Goal: Information Seeking & Learning: Learn about a topic

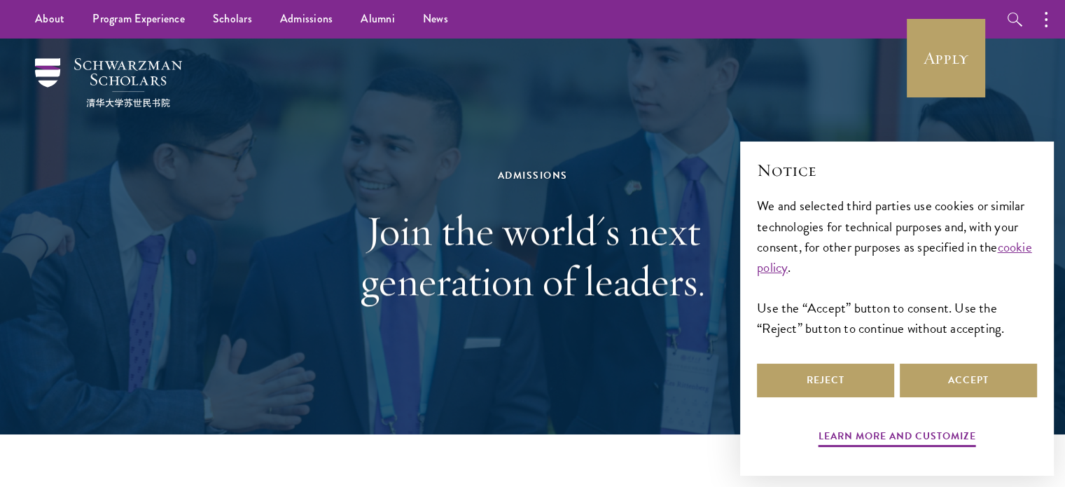
click at [934, 361] on div "Reject Accept" at bounding box center [897, 380] width 280 height 39
click at [935, 369] on button "Accept" at bounding box center [968, 380] width 137 height 34
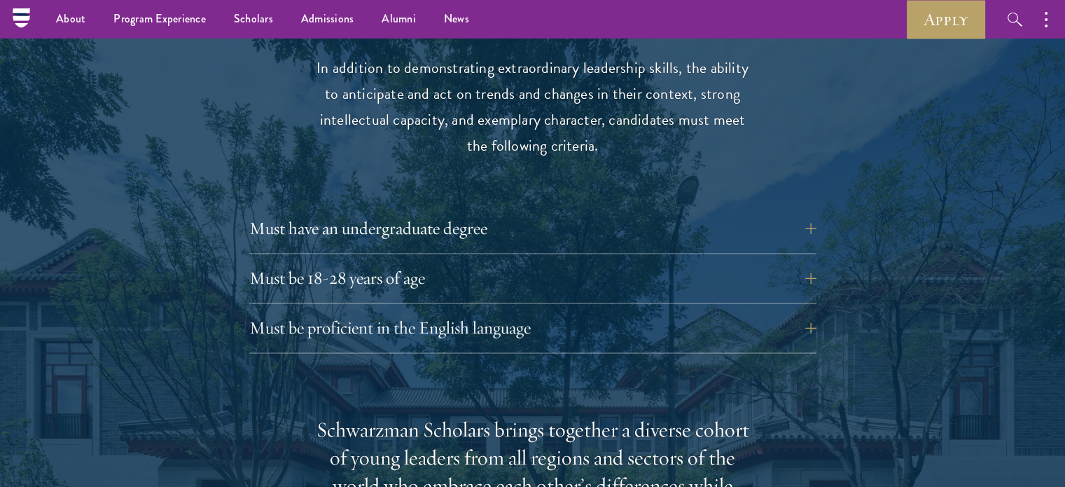
scroll to position [1821, 0]
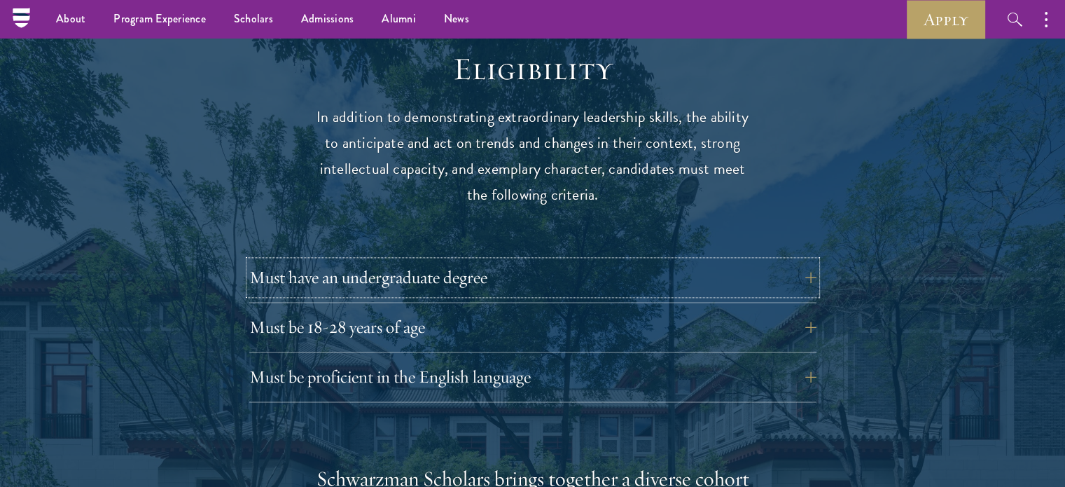
click at [513, 263] on button "Must have an undergraduate degree" at bounding box center [532, 278] width 567 height 34
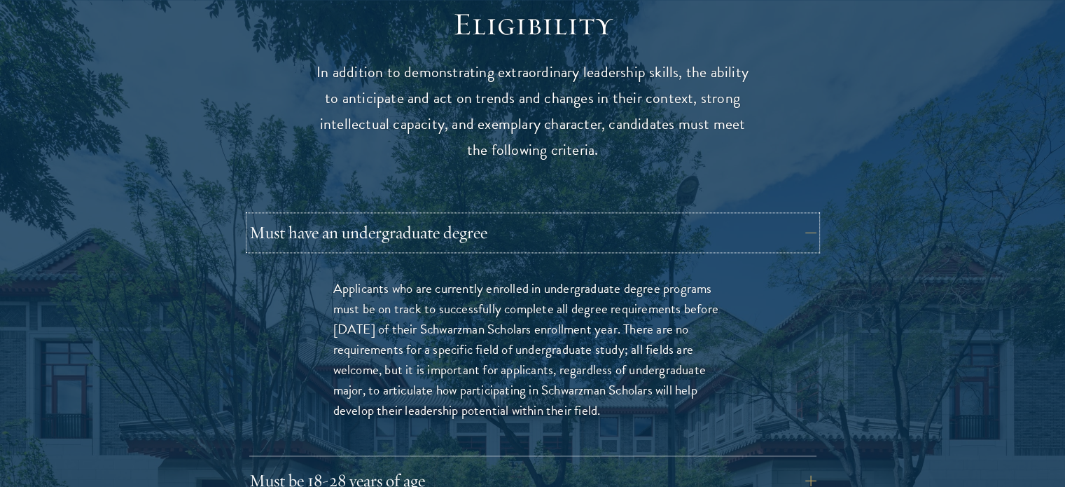
scroll to position [1891, 0]
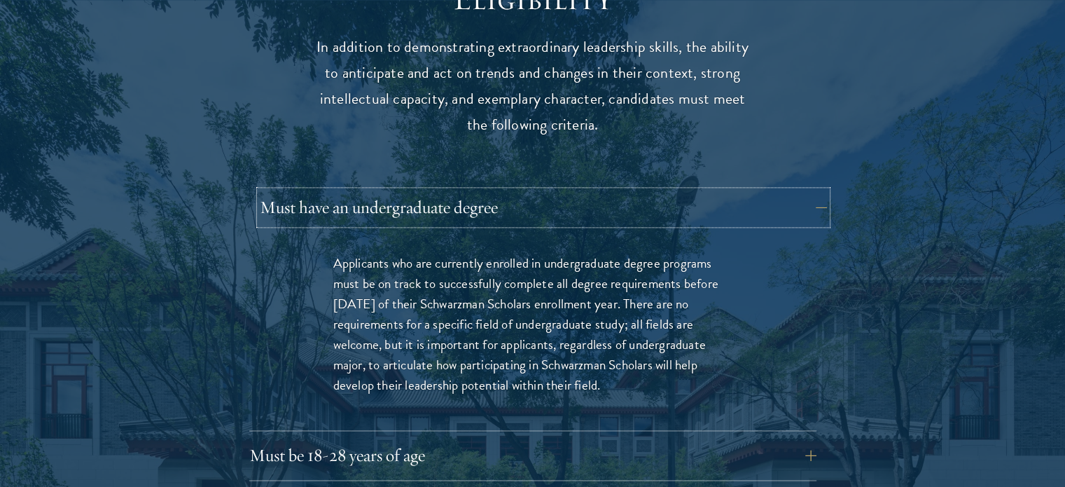
click at [580, 191] on button "Must have an undergraduate degree" at bounding box center [543, 208] width 567 height 34
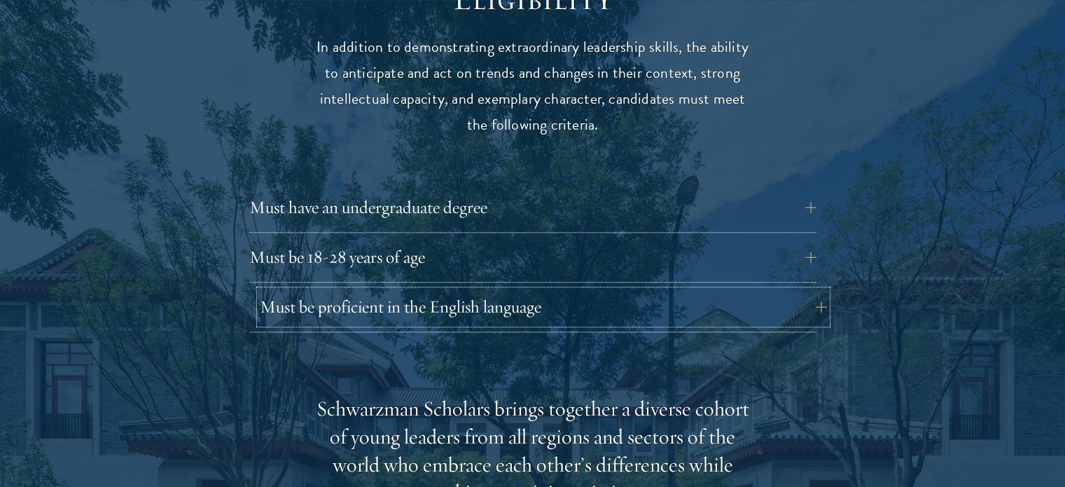
click at [572, 290] on button "Must be proficient in the English language" at bounding box center [543, 307] width 567 height 34
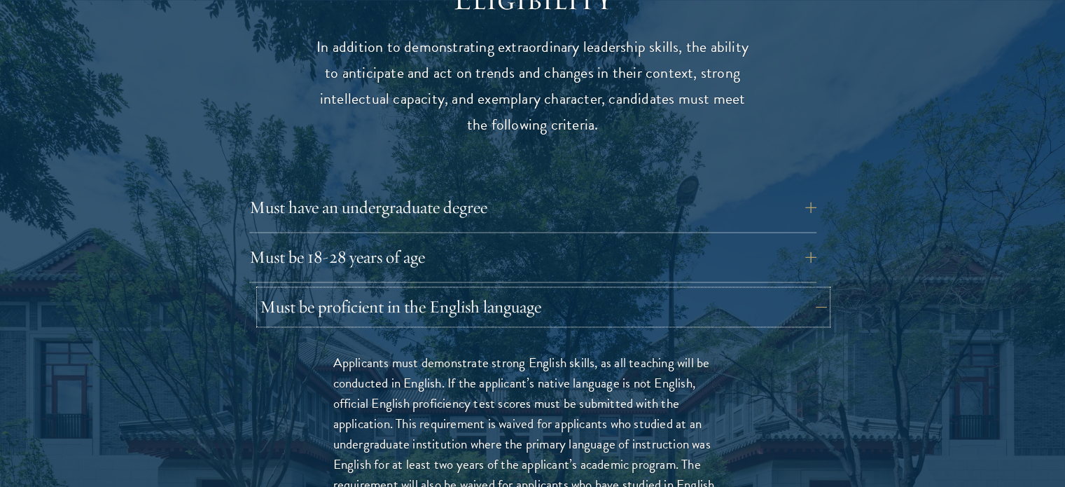
click at [572, 290] on button "Must be proficient in the English language" at bounding box center [543, 307] width 567 height 34
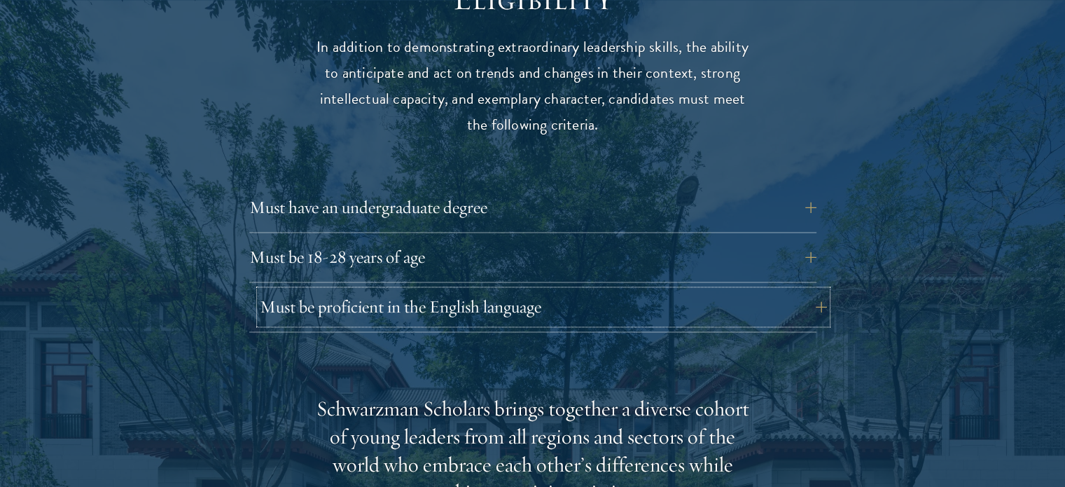
click at [572, 290] on button "Must be proficient in the English language" at bounding box center [543, 307] width 567 height 34
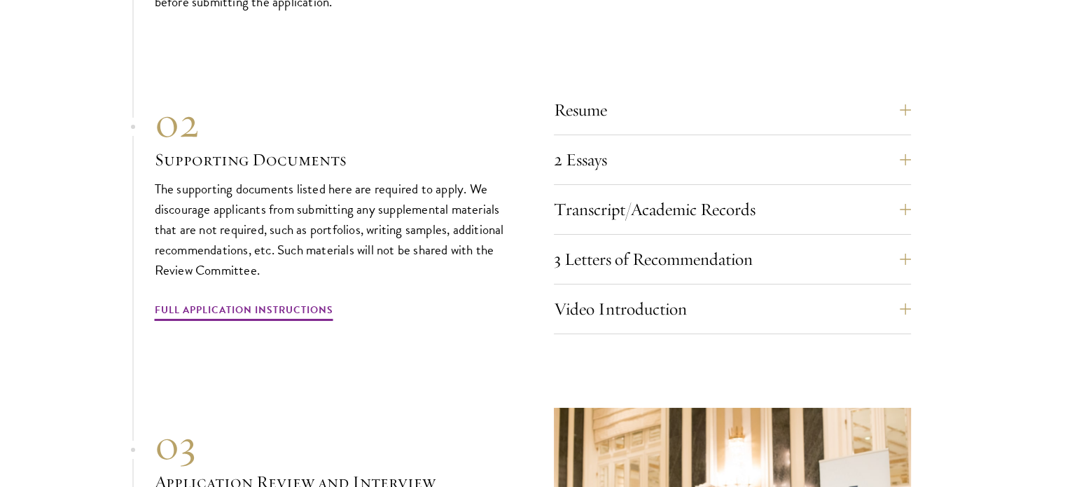
scroll to position [5183, 0]
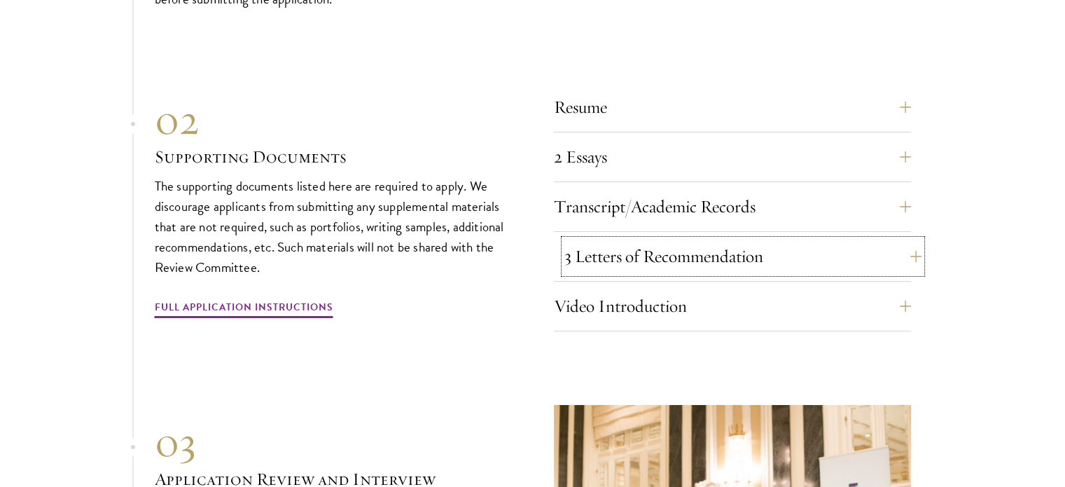
click at [695, 250] on button "3 Letters of Recommendation" at bounding box center [743, 257] width 357 height 34
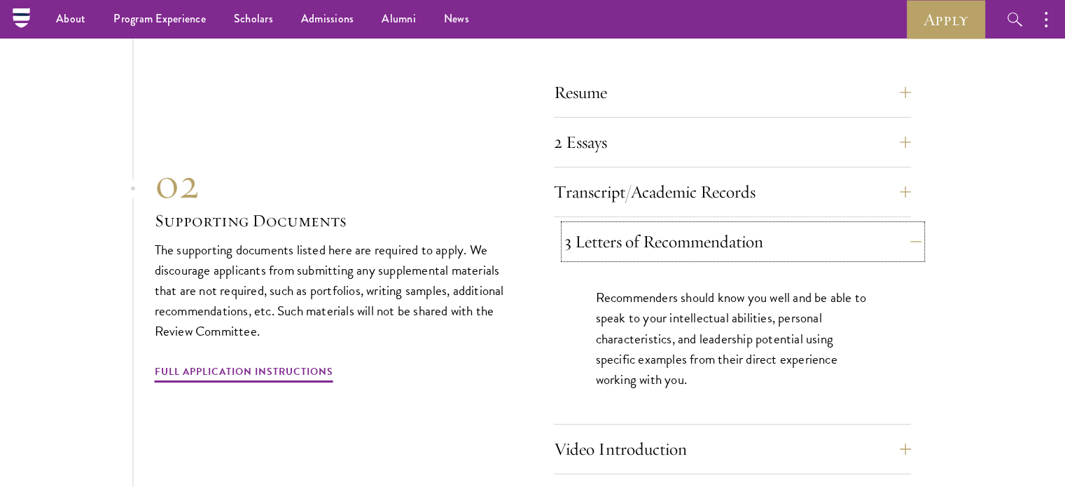
scroll to position [4808, 0]
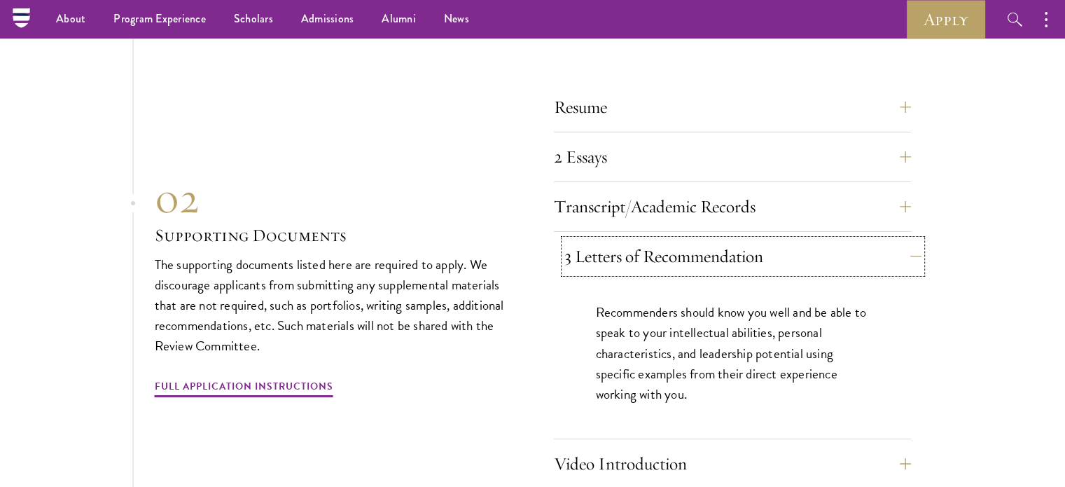
click at [719, 241] on button "3 Letters of Recommendation" at bounding box center [743, 257] width 357 height 34
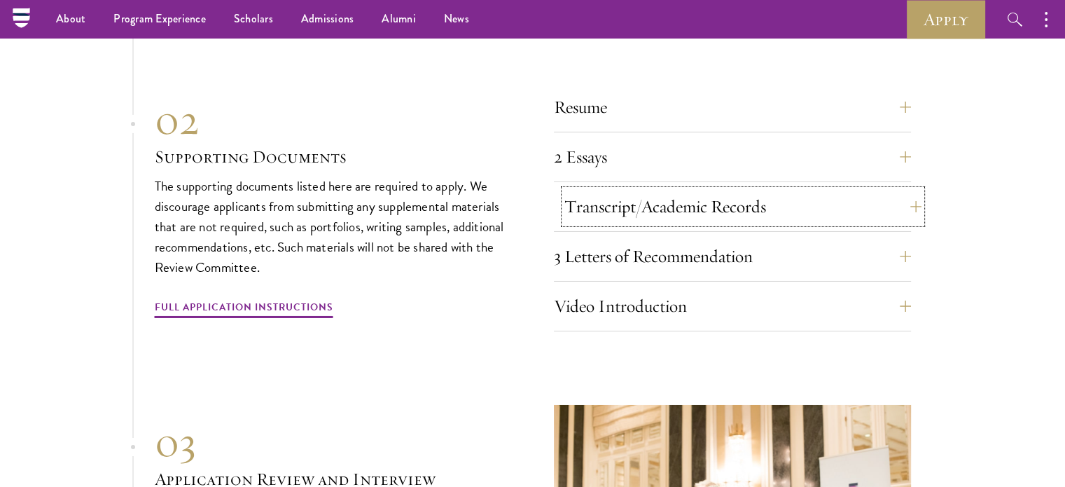
click at [729, 207] on button "Transcript/Academic Records" at bounding box center [743, 207] width 357 height 34
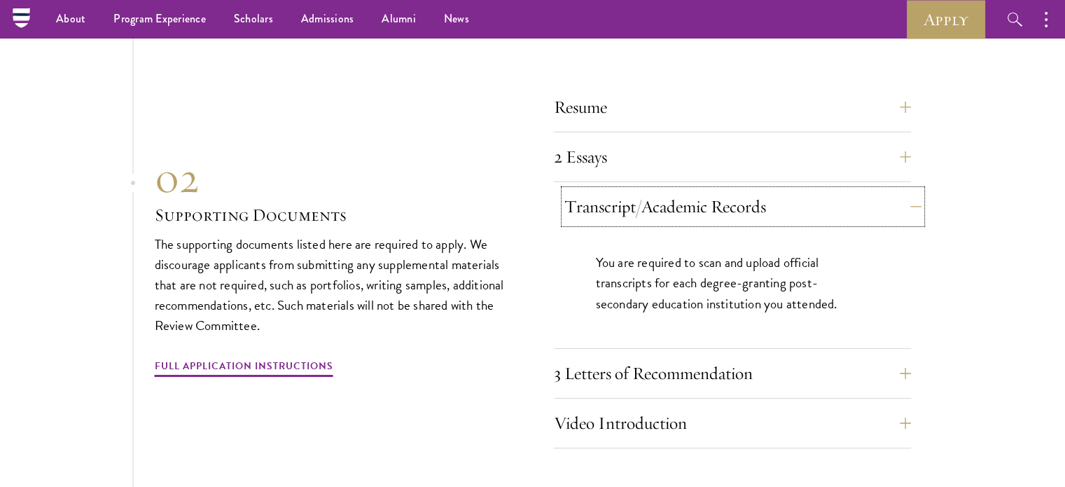
click at [729, 207] on button "Transcript/Academic Records" at bounding box center [743, 207] width 357 height 34
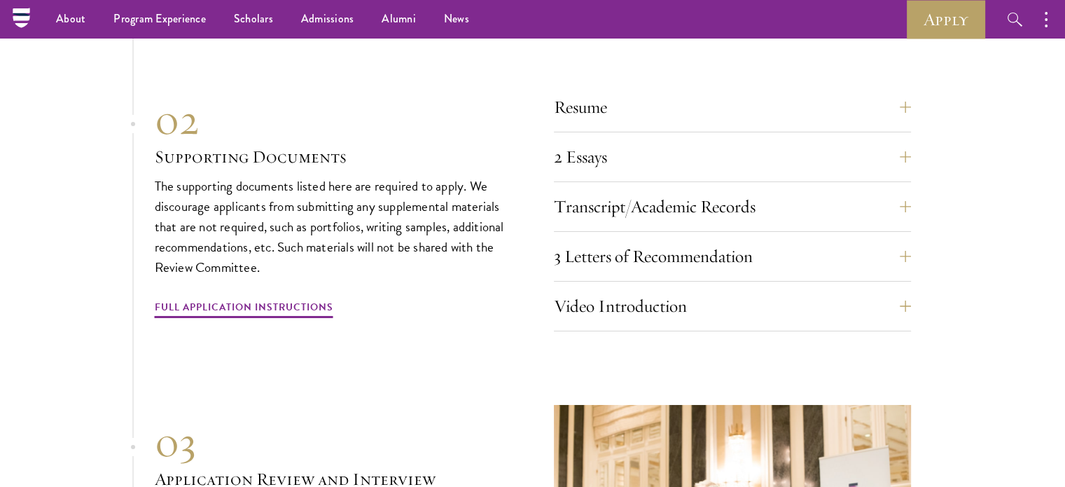
click at [721, 317] on div "Video Introduction Provide a short video self-introduction of no more than 1 mi…" at bounding box center [732, 310] width 357 height 42
click at [721, 304] on button "Video Introduction" at bounding box center [743, 306] width 357 height 34
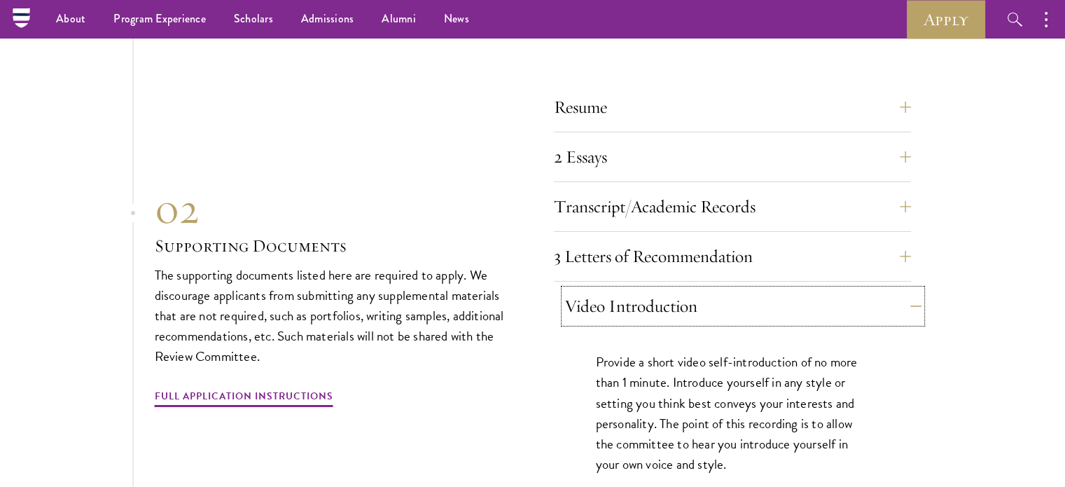
click at [738, 298] on button "Video Introduction" at bounding box center [743, 306] width 357 height 34
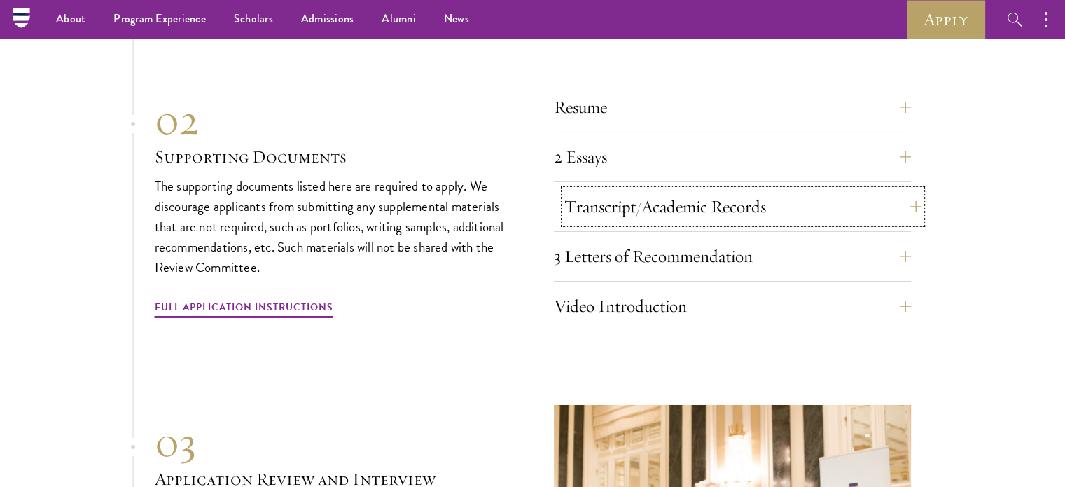
click at [747, 190] on button "Transcript/Academic Records" at bounding box center [743, 207] width 357 height 34
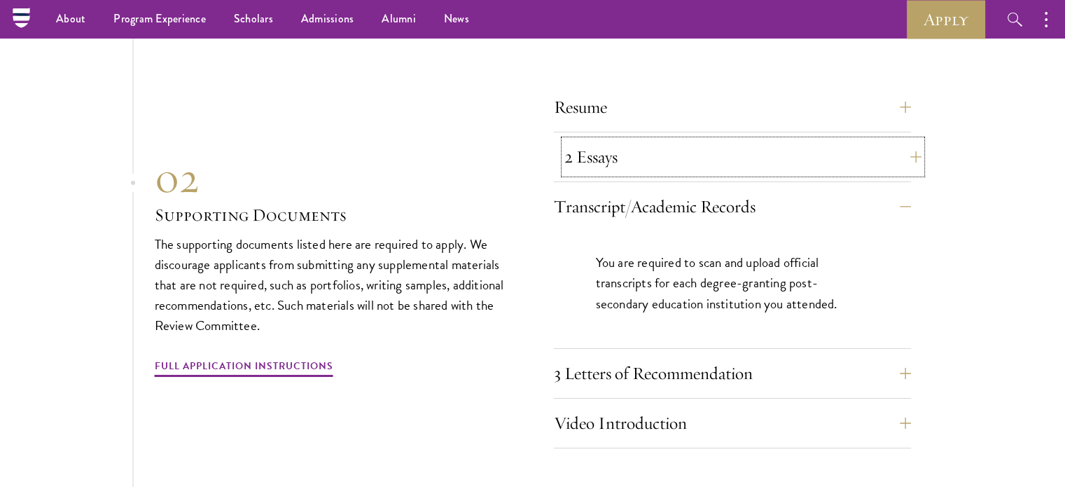
click at [747, 152] on button "2 Essays" at bounding box center [743, 157] width 357 height 34
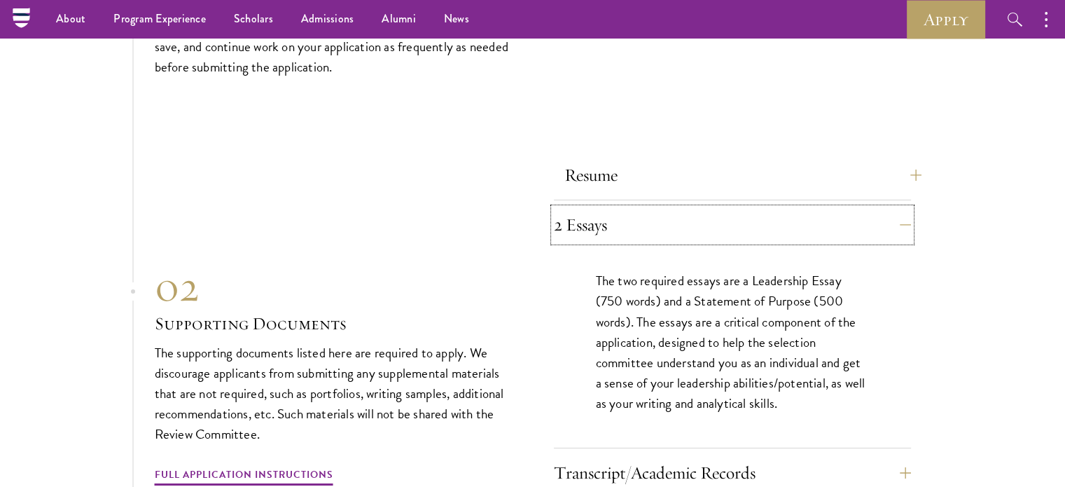
scroll to position [4738, 0]
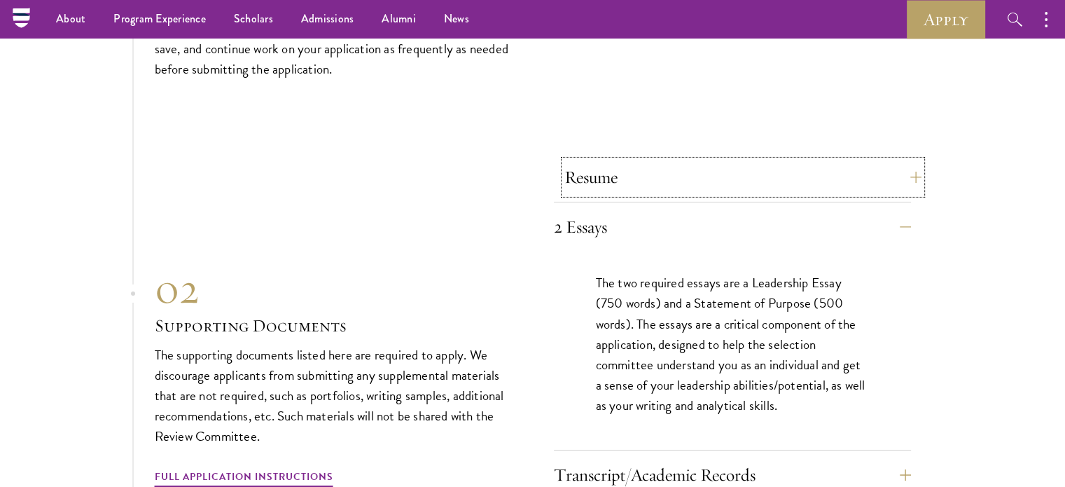
click at [710, 167] on button "Resume" at bounding box center [743, 177] width 357 height 34
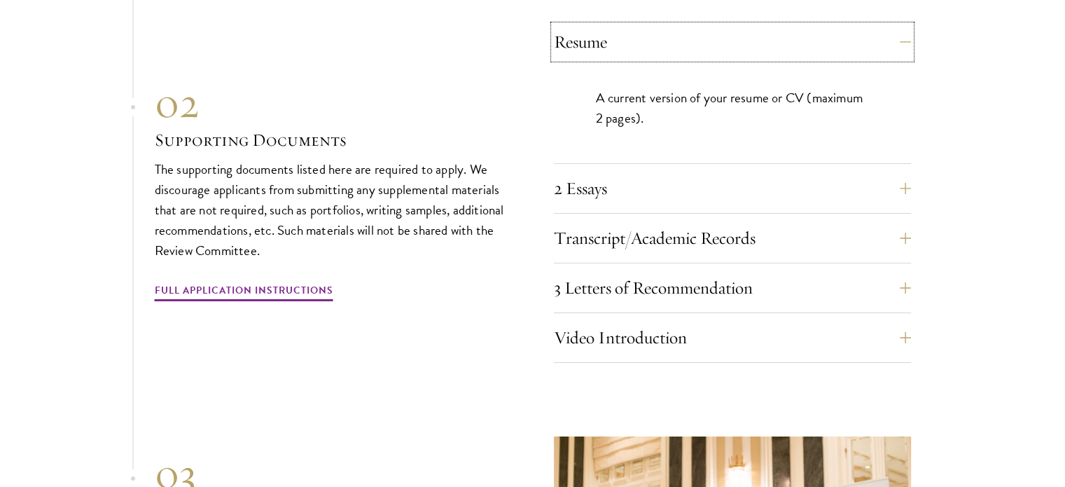
scroll to position [4878, 0]
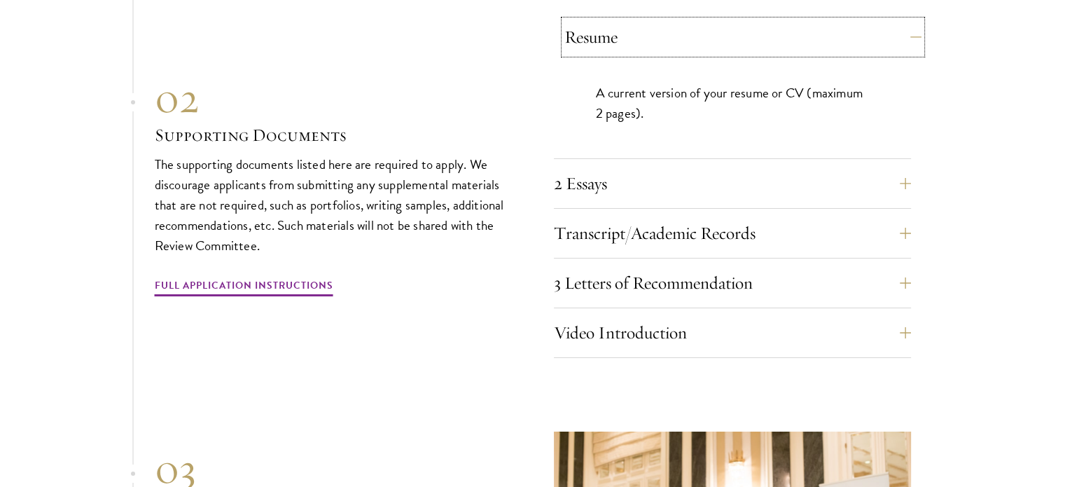
click at [745, 27] on button "Resume" at bounding box center [743, 37] width 357 height 34
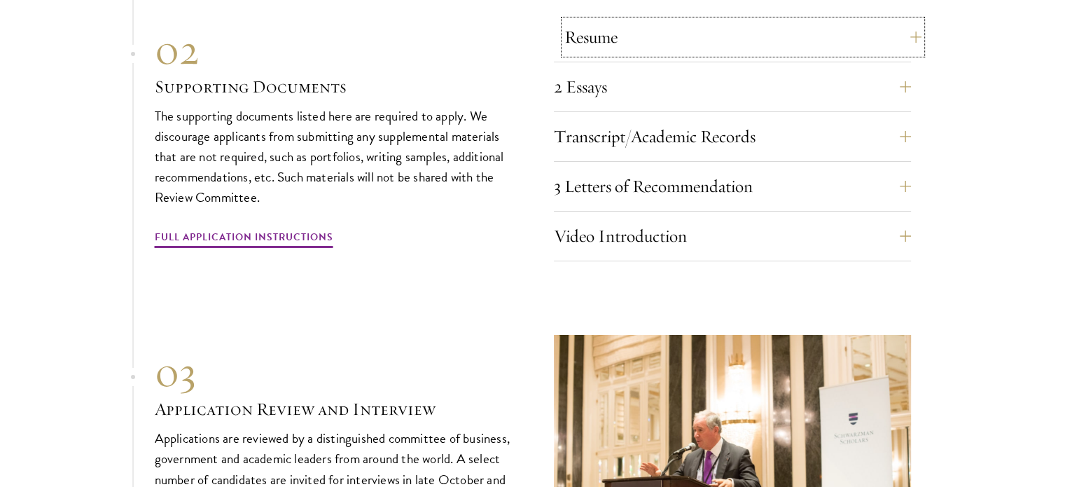
click at [738, 27] on button "Resume" at bounding box center [743, 37] width 357 height 34
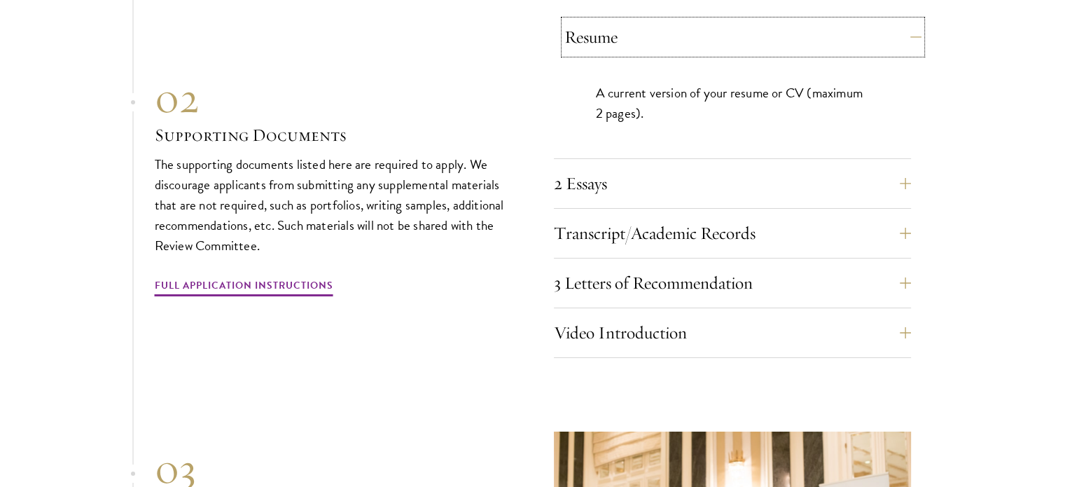
click at [738, 27] on button "Resume" at bounding box center [743, 37] width 357 height 34
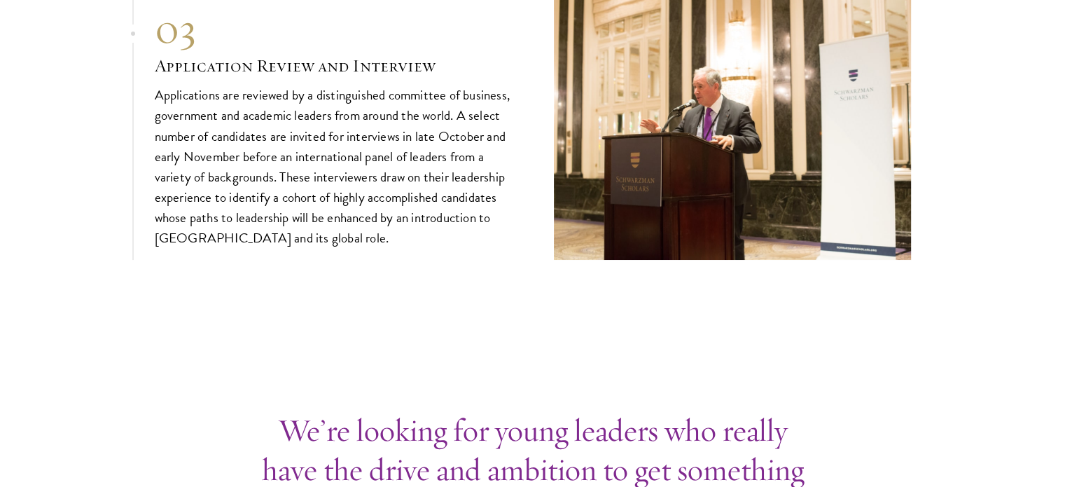
scroll to position [5228, 0]
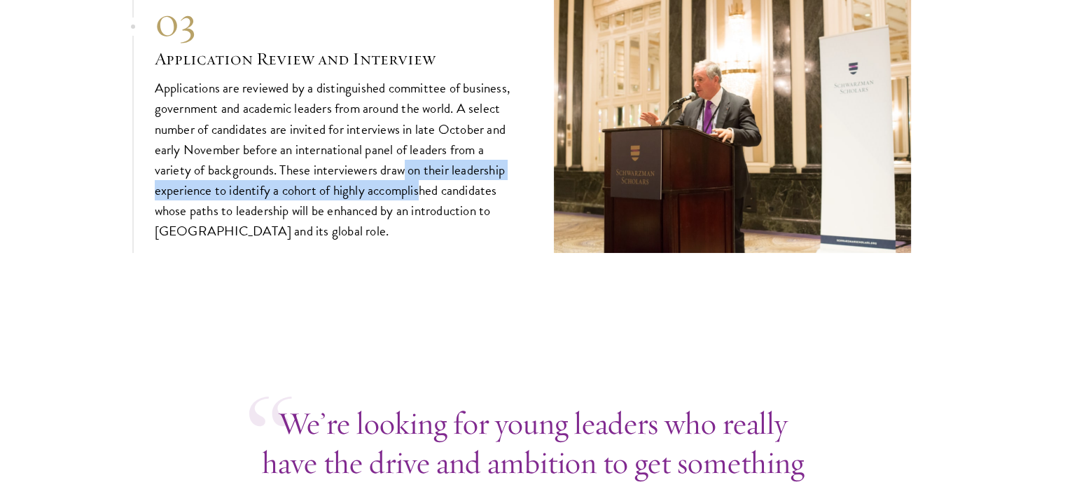
drag, startPoint x: 407, startPoint y: 151, endPoint x: 423, endPoint y: 185, distance: 37.9
click at [423, 185] on p "Applications are reviewed by a distinguished committee of business, government …" at bounding box center [333, 159] width 357 height 163
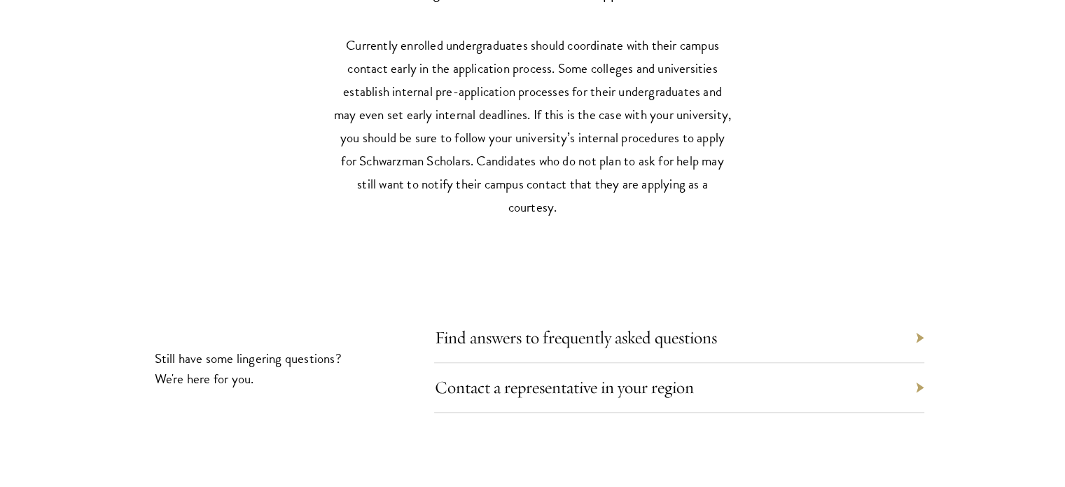
scroll to position [6699, 0]
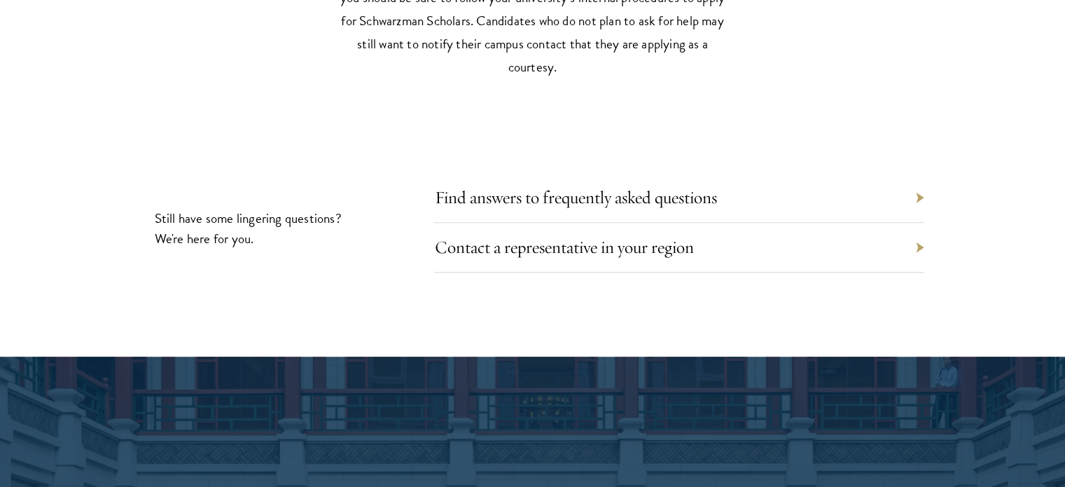
click at [744, 175] on div "Find answers to frequently asked questions" at bounding box center [679, 198] width 490 height 50
click at [742, 189] on div "Find answers to frequently asked questions" at bounding box center [679, 198] width 490 height 50
click at [917, 183] on div "Find answers to frequently asked questions" at bounding box center [679, 198] width 490 height 50
click at [577, 187] on link "Find answers to frequently asked questions" at bounding box center [586, 197] width 282 height 22
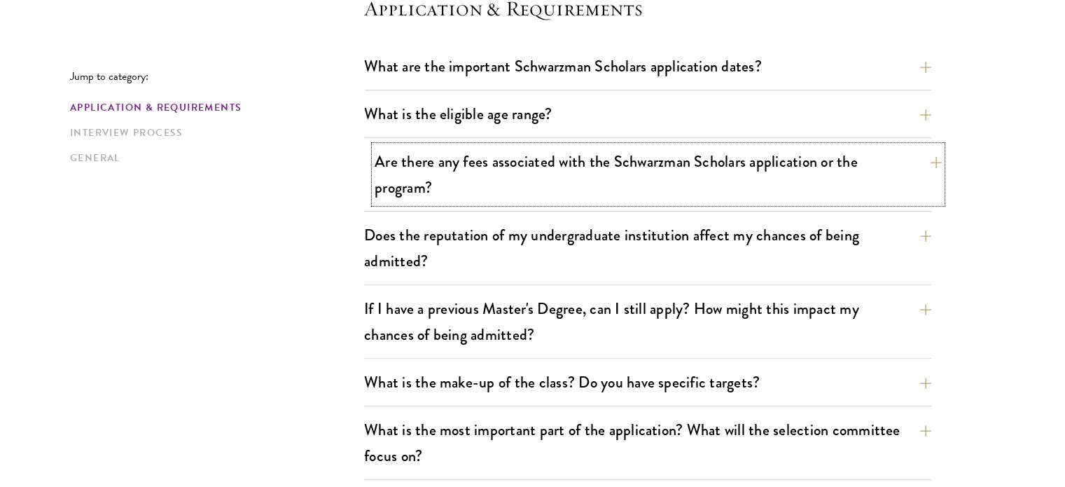
click at [650, 173] on button "Are there any fees associated with the Schwarzman Scholars application or the p…" at bounding box center [658, 174] width 567 height 57
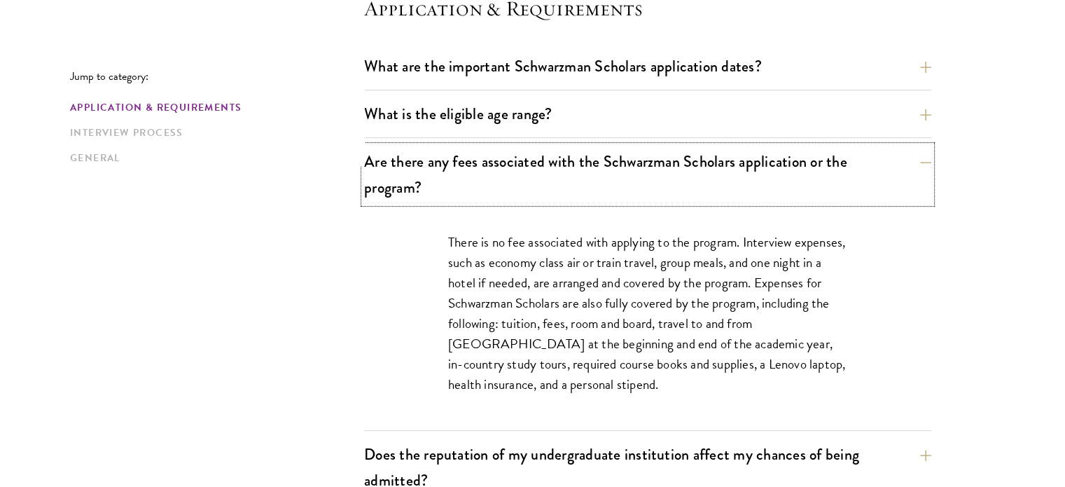
scroll to position [490, 0]
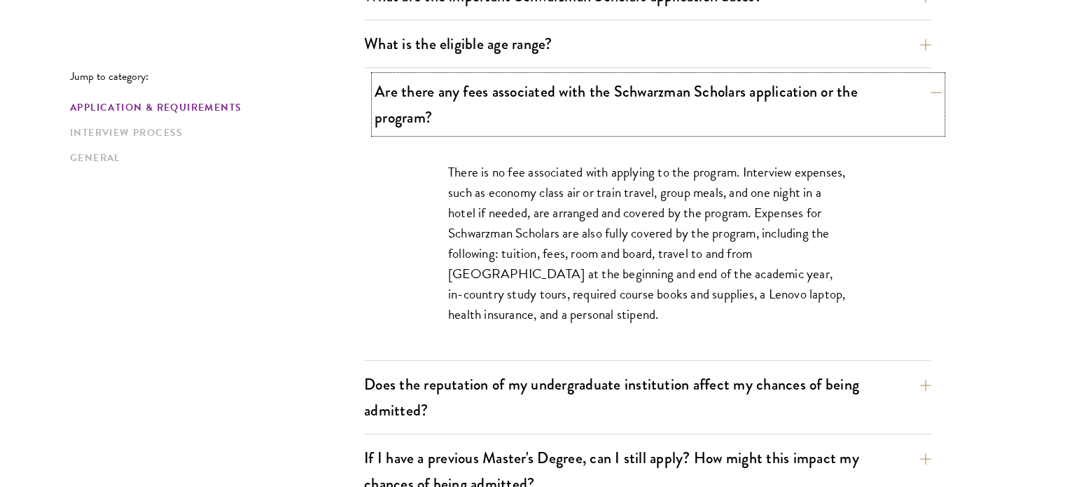
click at [706, 103] on button "Are there any fees associated with the Schwarzman Scholars application or the p…" at bounding box center [658, 104] width 567 height 57
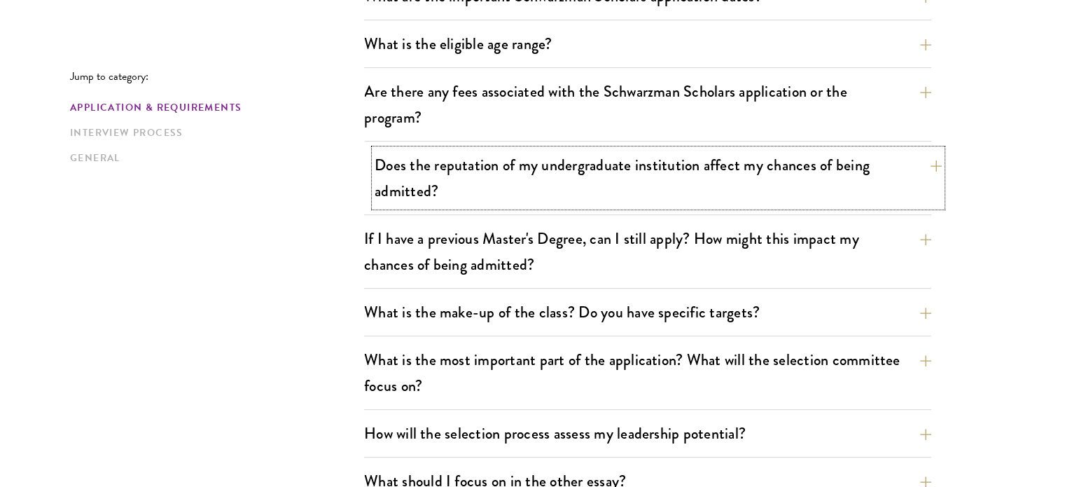
click at [691, 187] on button "Does the reputation of my undergraduate institution affect my chances of being …" at bounding box center [658, 177] width 567 height 57
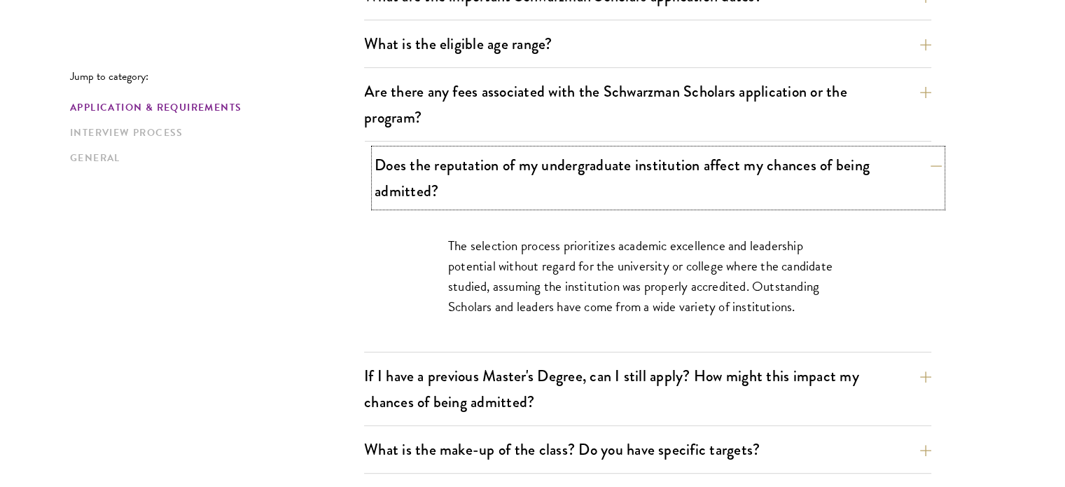
click at [691, 187] on button "Does the reputation of my undergraduate institution affect my chances of being …" at bounding box center [658, 177] width 567 height 57
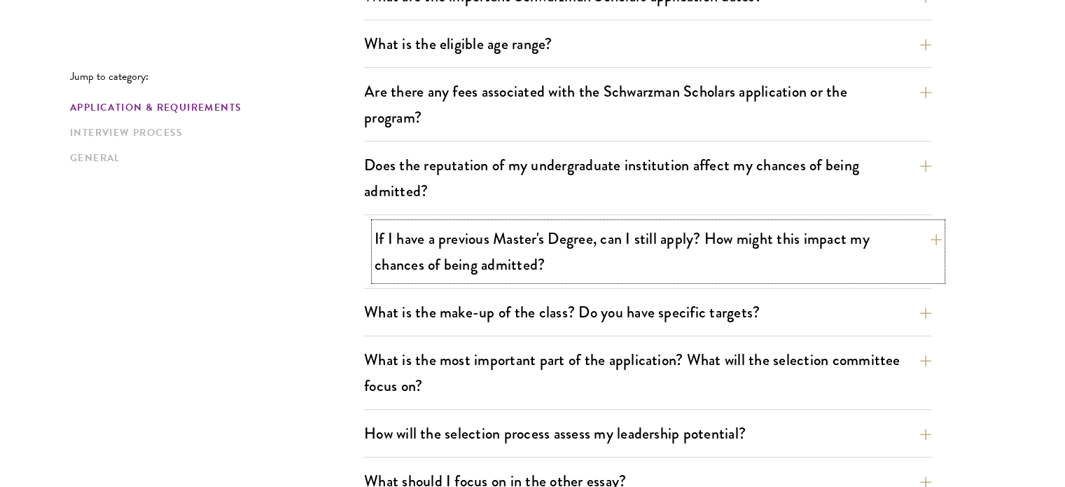
click at [691, 252] on button "If I have a previous Master's Degree, can I still apply? How might this impact …" at bounding box center [658, 251] width 567 height 57
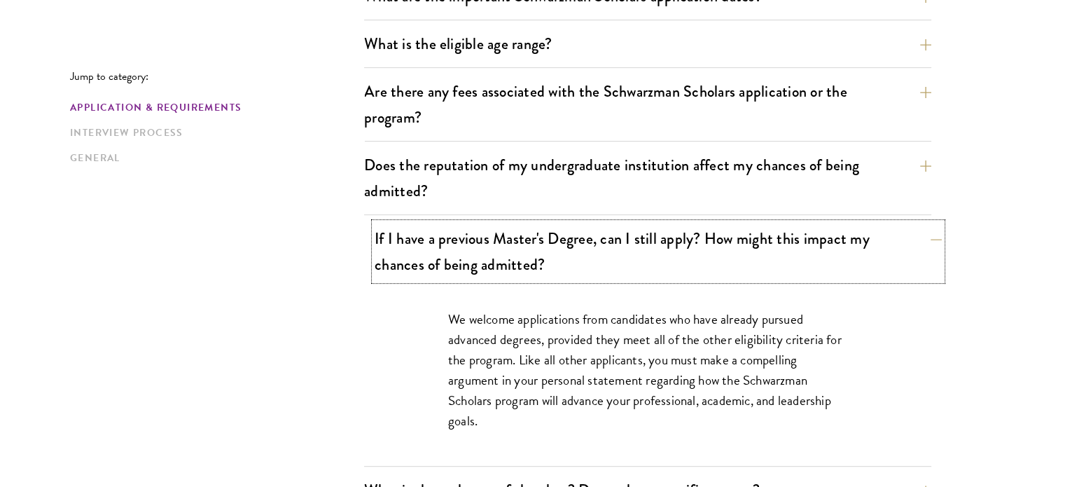
click at [691, 252] on button "If I have a previous Master's Degree, can I still apply? How might this impact …" at bounding box center [658, 251] width 567 height 57
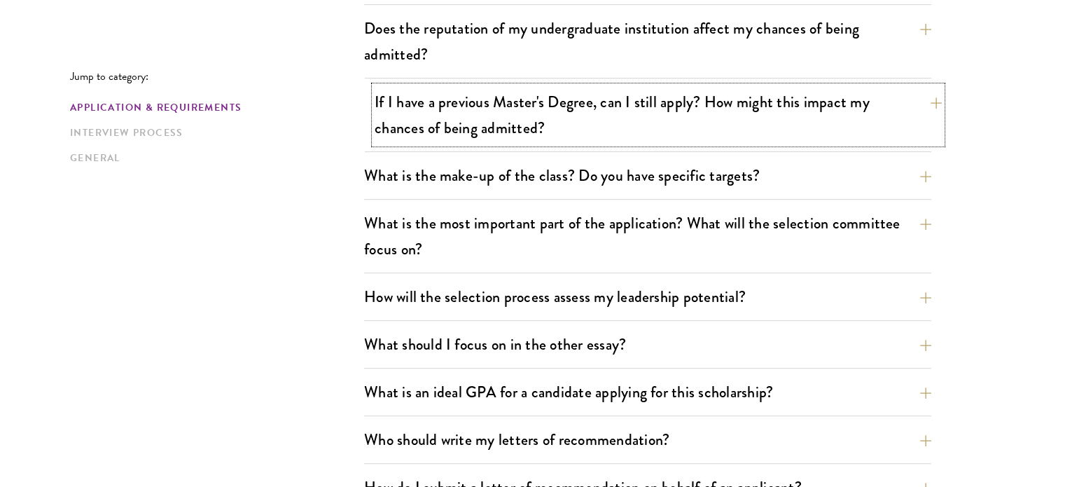
scroll to position [630, 0]
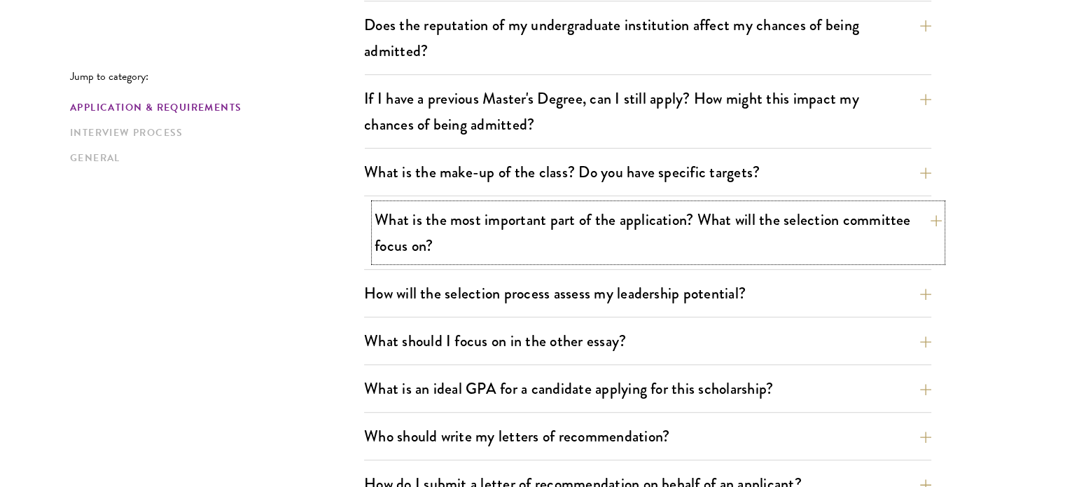
click at [723, 230] on button "What is the most important part of the application? What will the selection com…" at bounding box center [658, 232] width 567 height 57
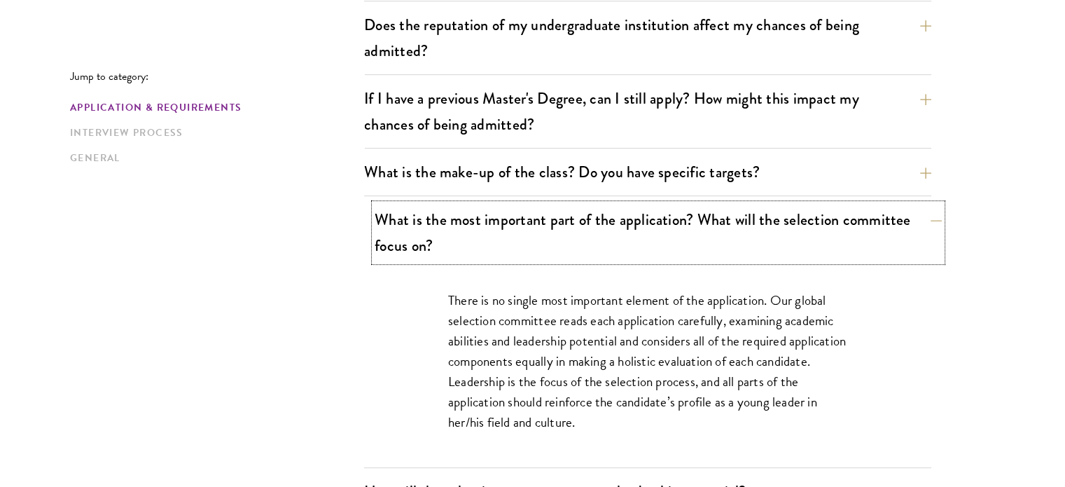
click at [723, 230] on button "What is the most important part of the application? What will the selection com…" at bounding box center [658, 232] width 567 height 57
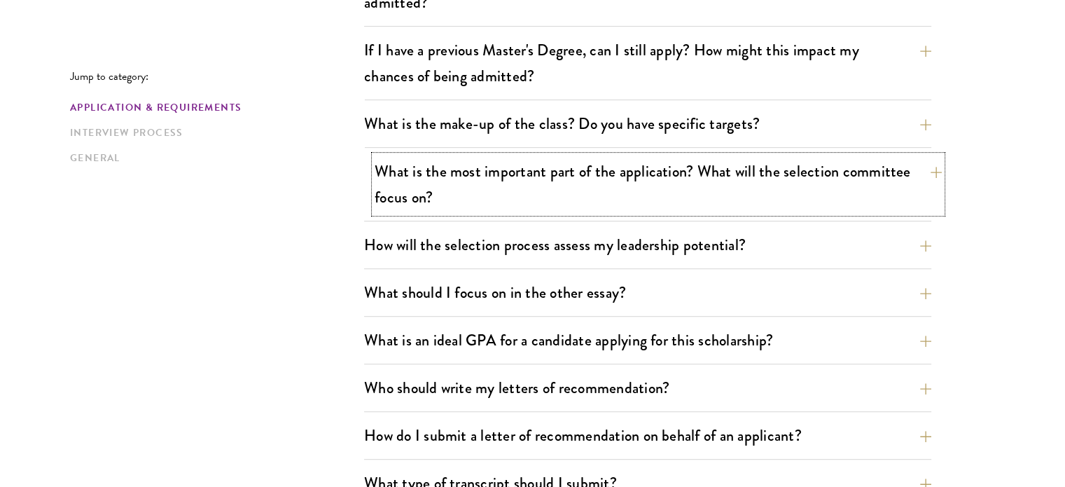
scroll to position [700, 0]
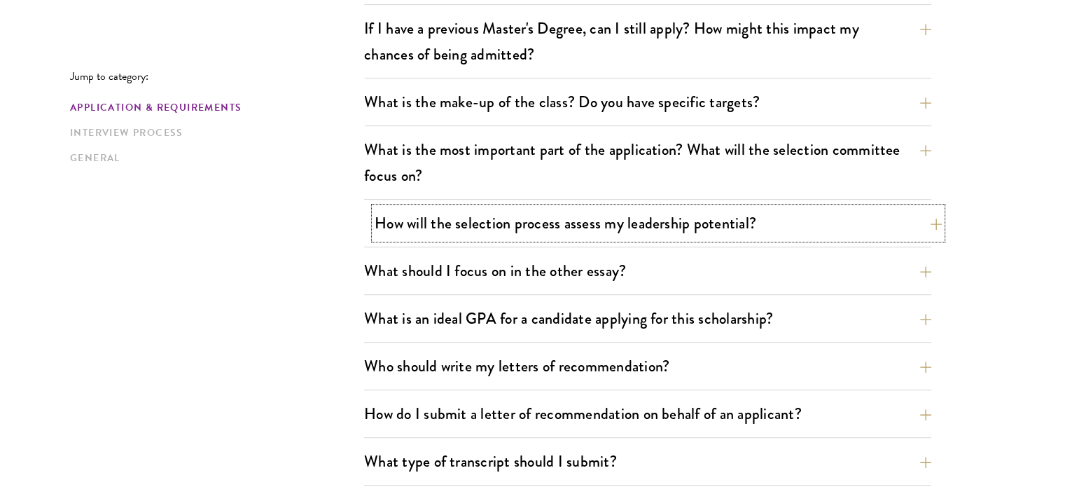
click at [723, 226] on button "How will the selection process assess my leadership potential?" at bounding box center [658, 223] width 567 height 32
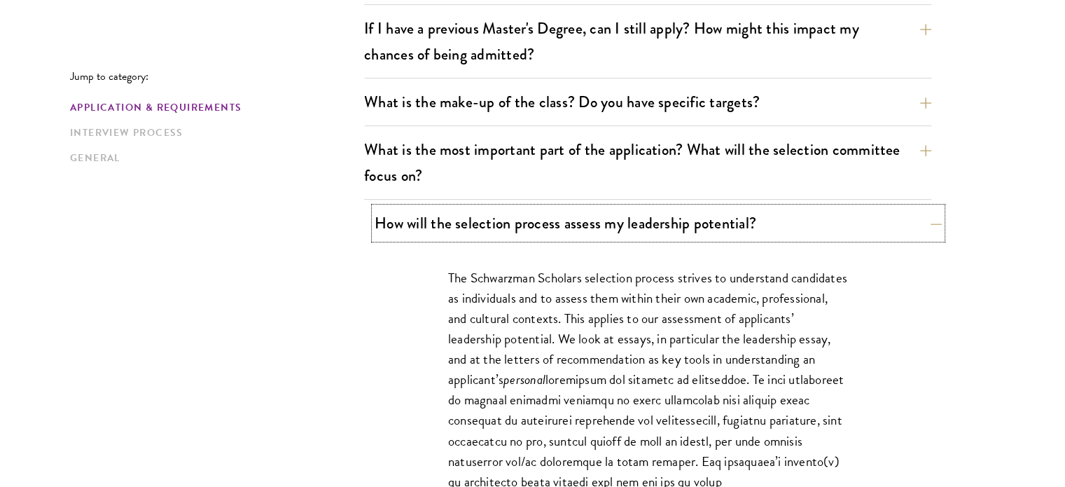
click at [722, 226] on button "How will the selection process assess my leadership potential?" at bounding box center [658, 223] width 567 height 32
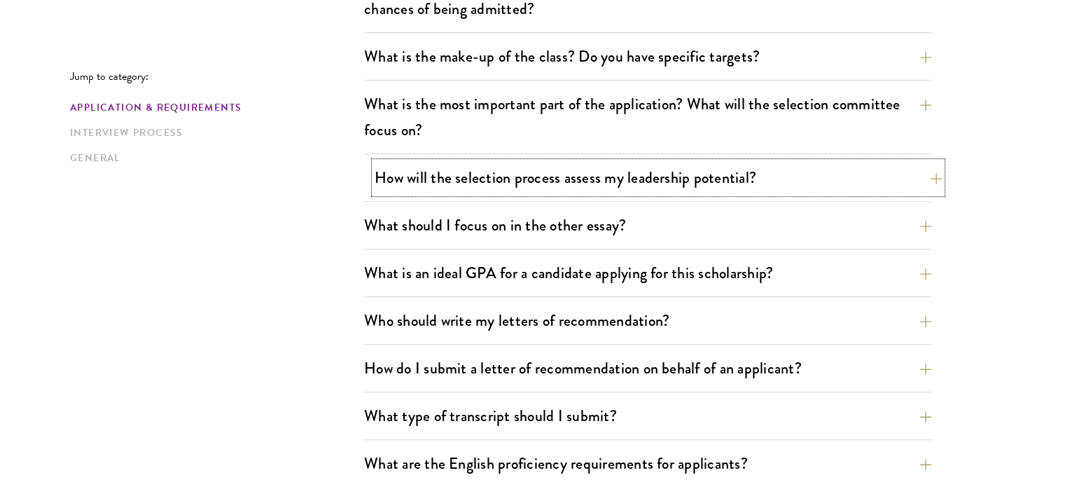
scroll to position [770, 0]
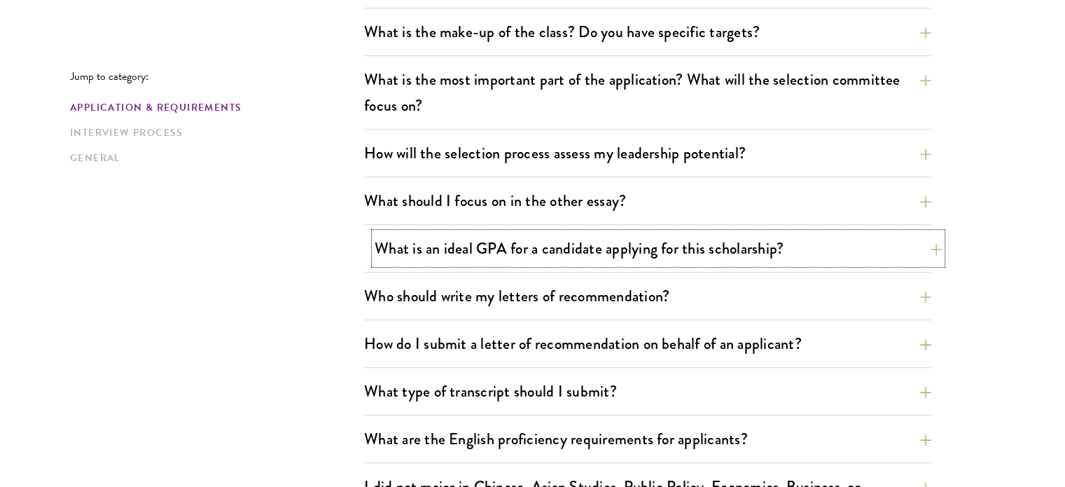
click at [724, 251] on button "What is an ideal GPA for a candidate applying for this scholarship?" at bounding box center [658, 249] width 567 height 32
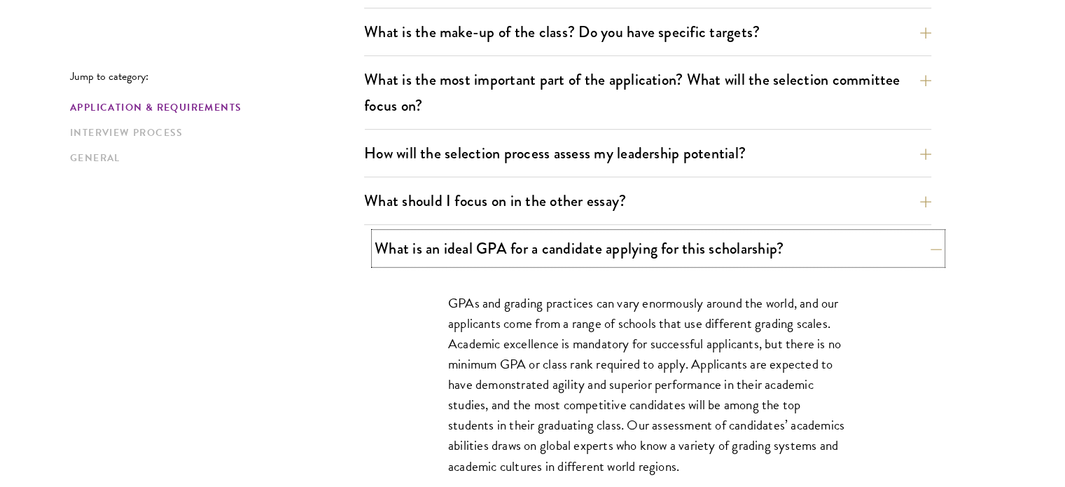
click at [724, 249] on button "What is an ideal GPA for a candidate applying for this scholarship?" at bounding box center [658, 249] width 567 height 32
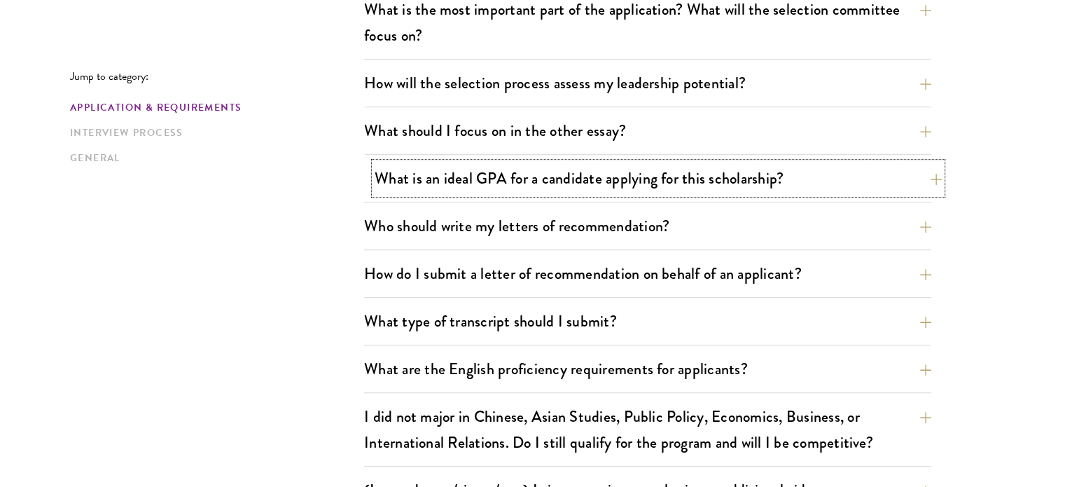
scroll to position [911, 0]
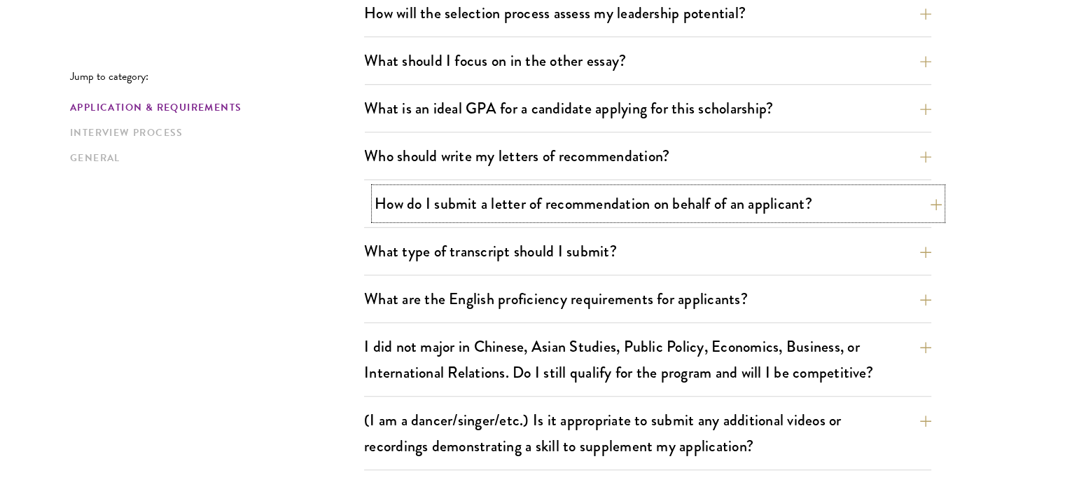
click at [724, 216] on button "How do I submit a letter of recommendation on behalf of an applicant?" at bounding box center [658, 204] width 567 height 32
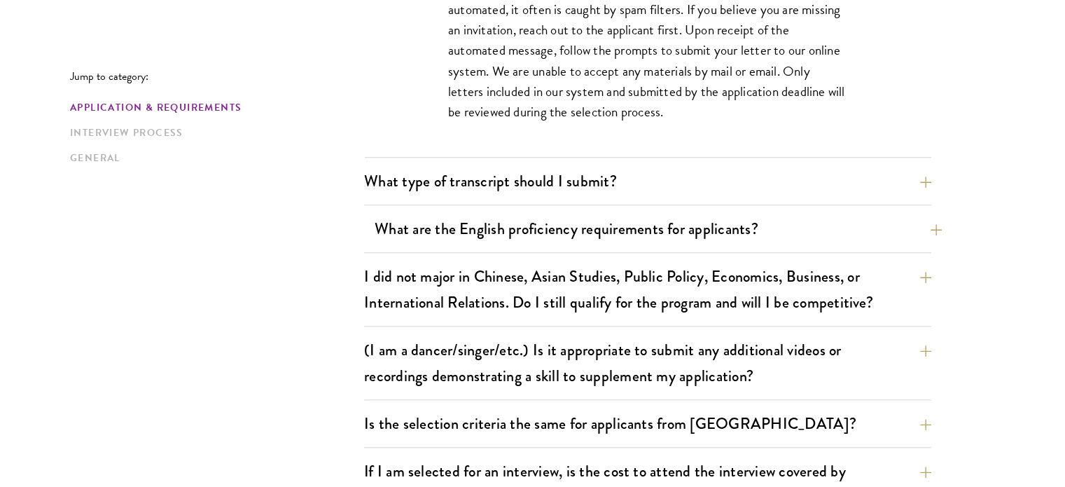
scroll to position [1401, 0]
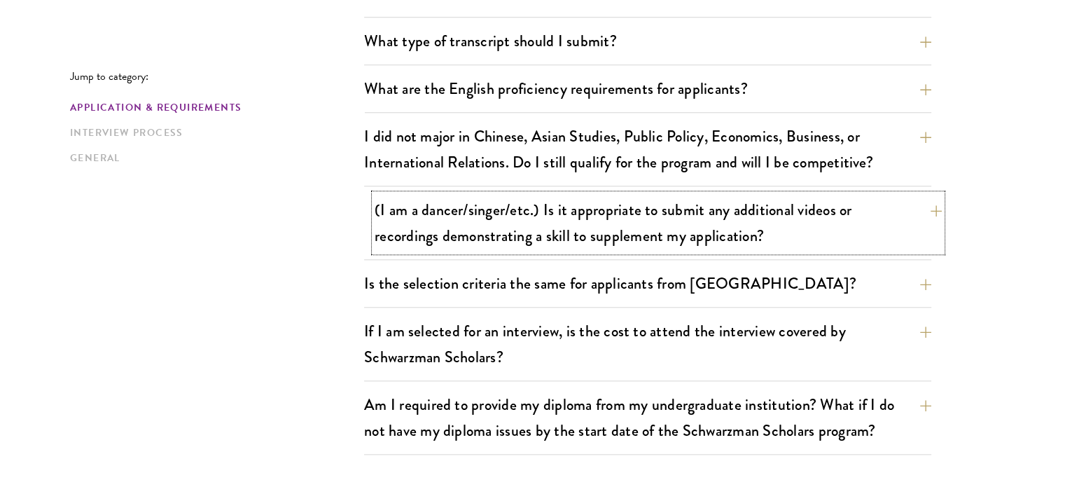
click at [734, 226] on button "(I am a dancer/singer/etc.) Is it appropriate to submit any additional videos o…" at bounding box center [658, 222] width 567 height 57
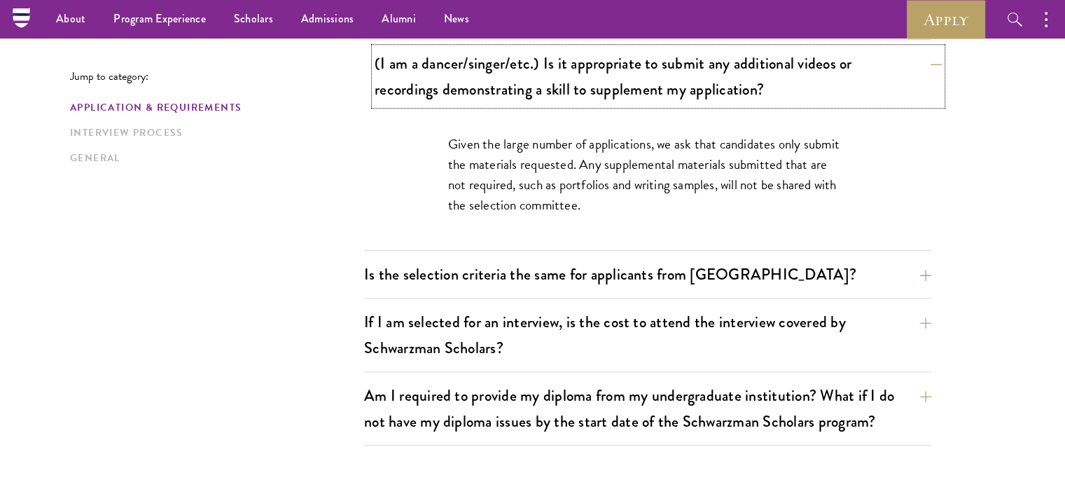
scroll to position [1261, 0]
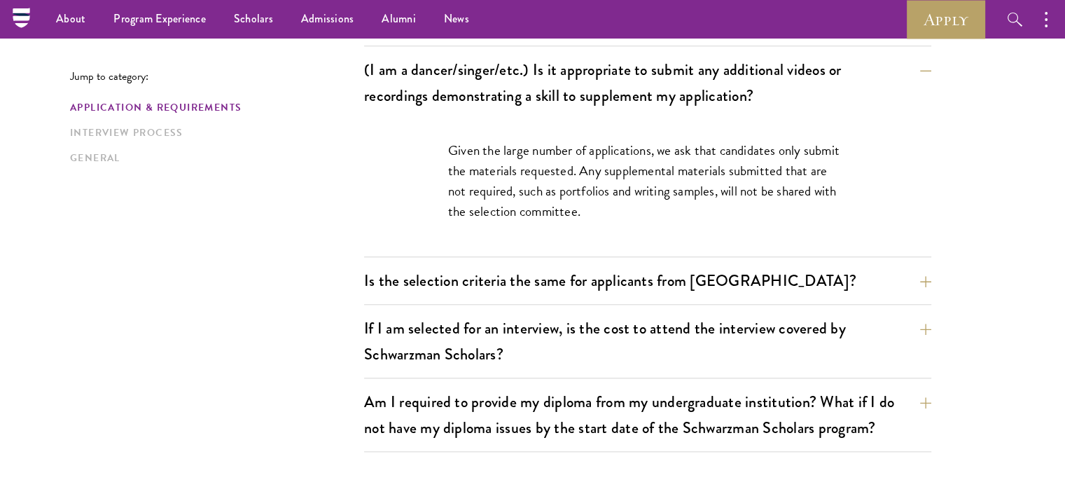
click at [695, 286] on button "Is the selection criteria the same for applicants from [GEOGRAPHIC_DATA]?" at bounding box center [658, 281] width 567 height 32
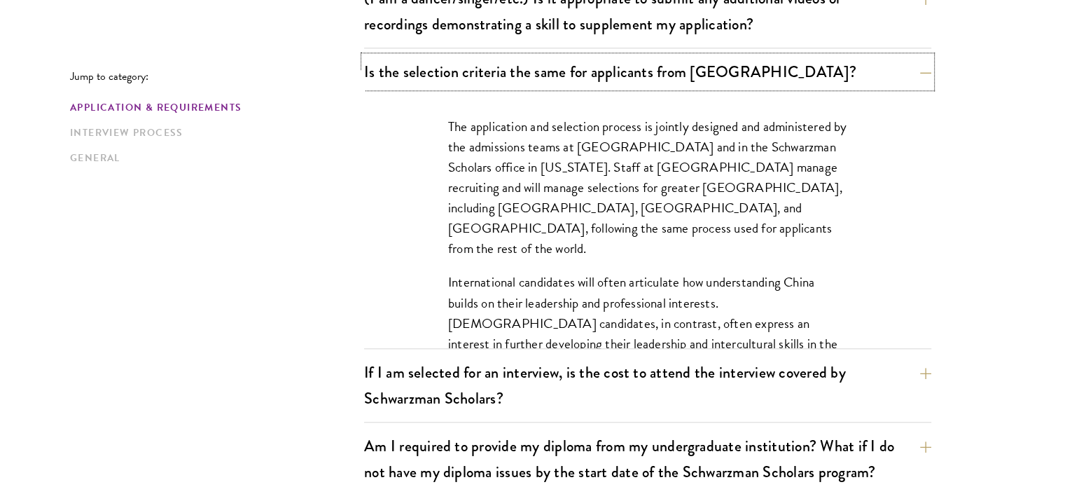
scroll to position [1471, 0]
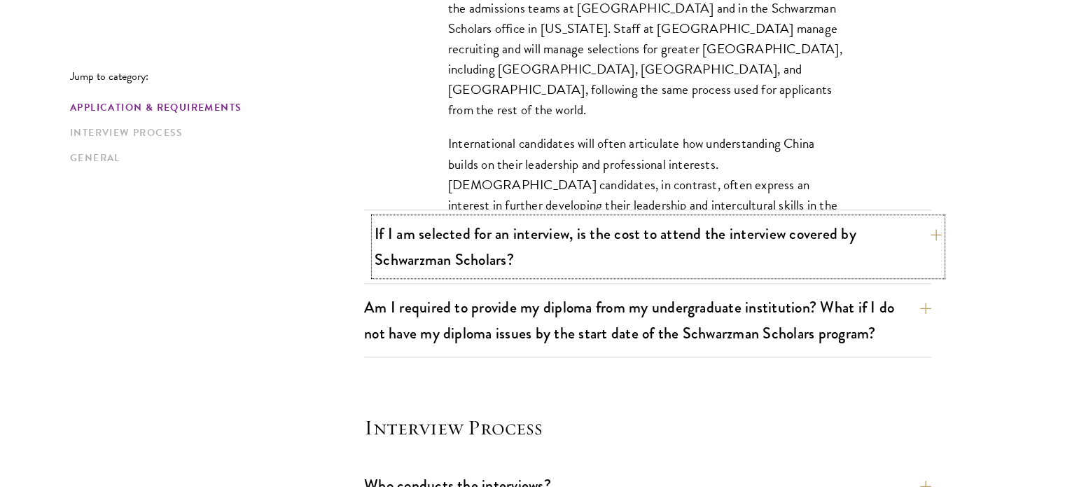
click at [698, 261] on button "If I am selected for an interview, is the cost to attend the interview covered …" at bounding box center [658, 246] width 567 height 57
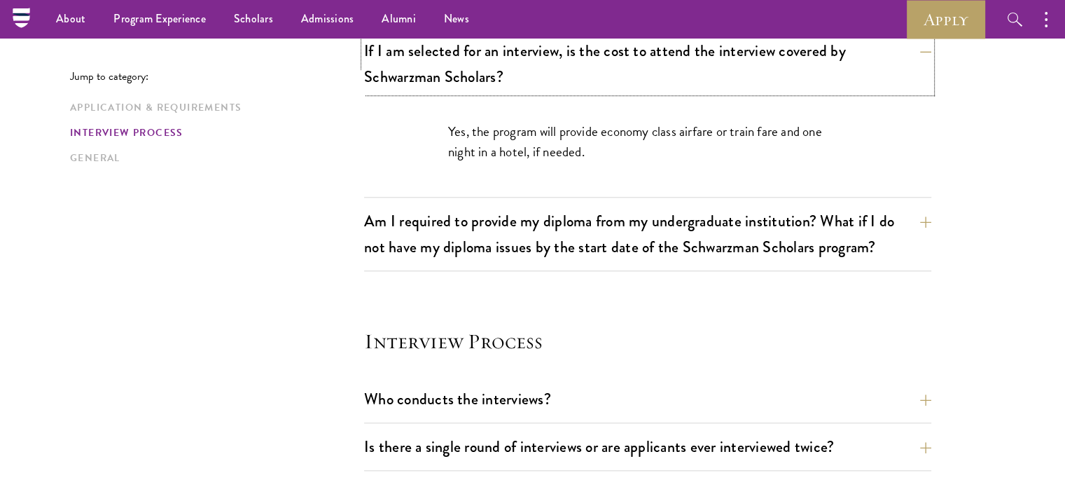
scroll to position [1331, 0]
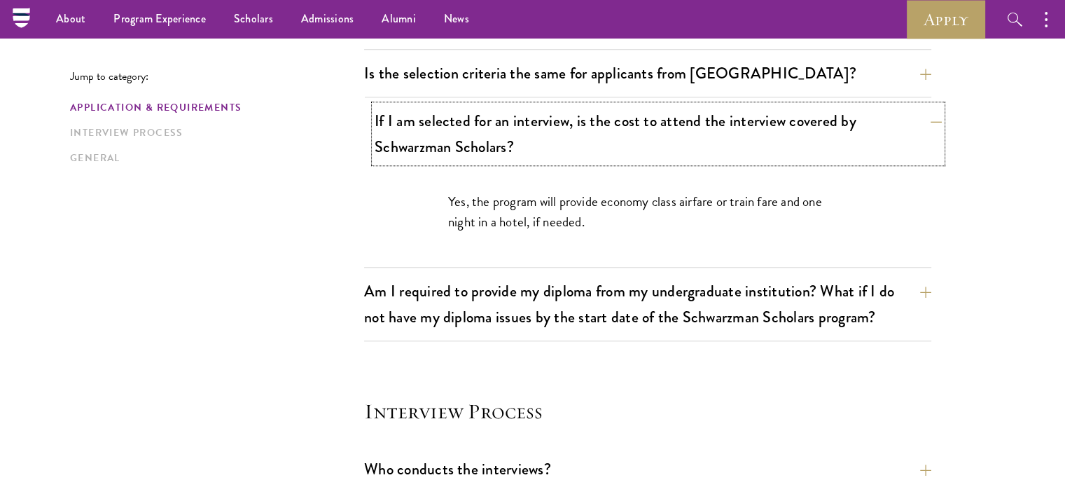
click at [747, 151] on button "If I am selected for an interview, is the cost to attend the interview covered …" at bounding box center [658, 133] width 567 height 57
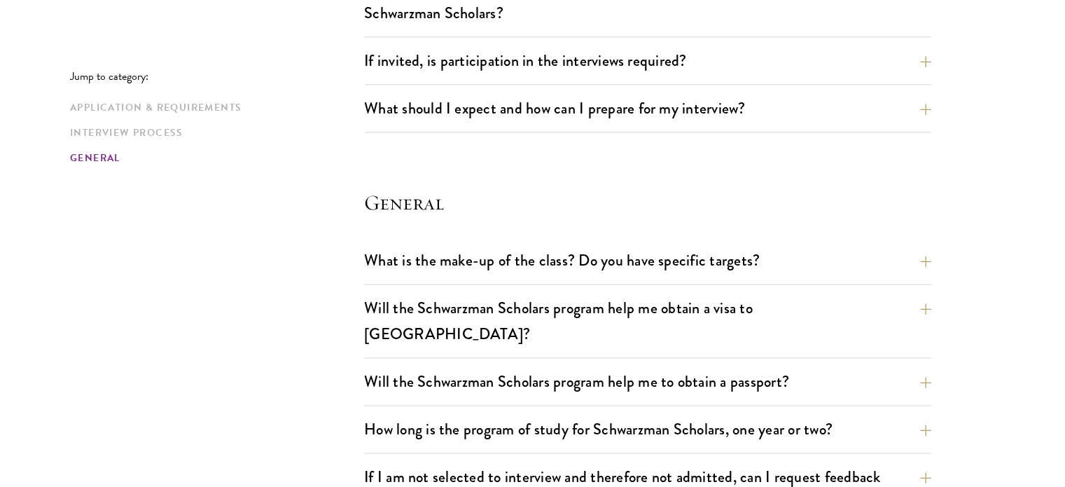
scroll to position [1961, 0]
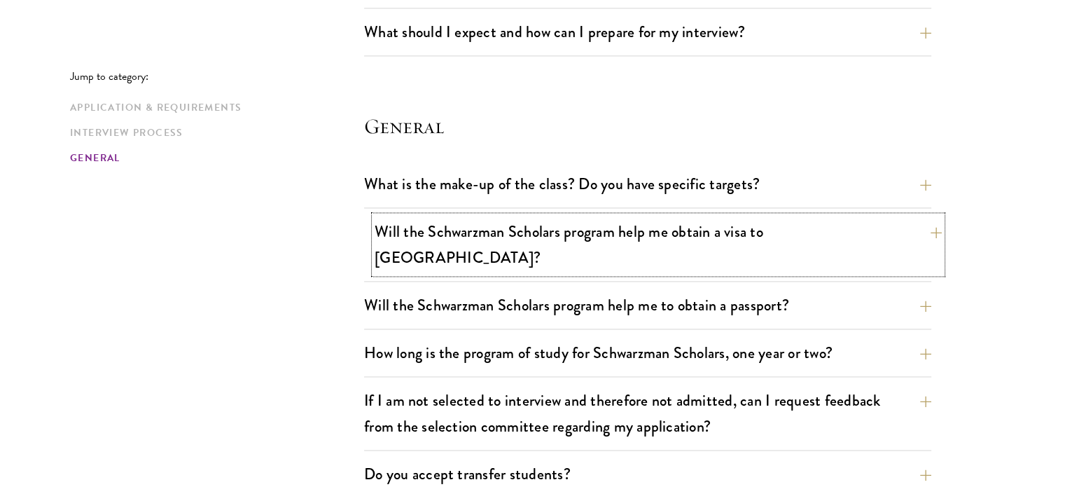
click at [744, 219] on button "Will the Schwarzman Scholars program help me obtain a visa to [GEOGRAPHIC_DATA]?" at bounding box center [658, 244] width 567 height 57
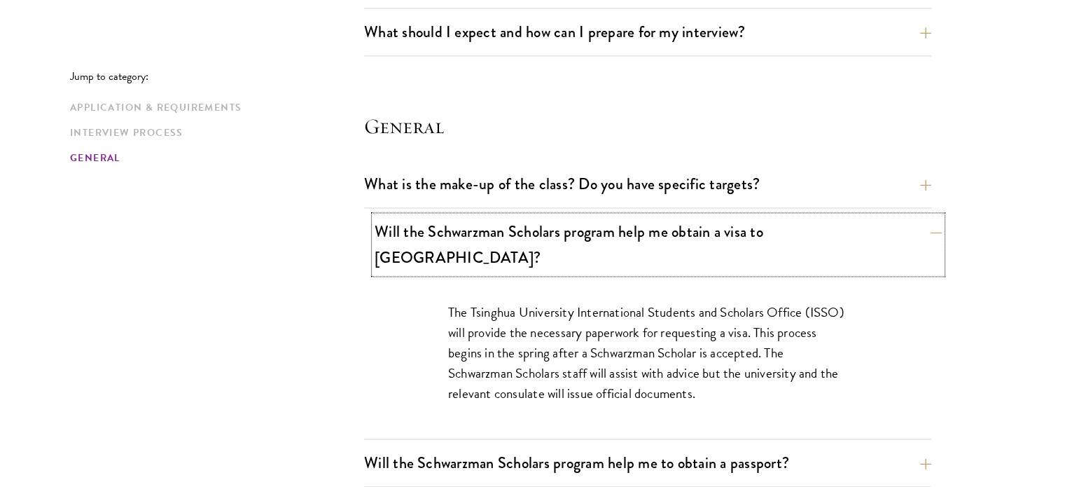
click at [744, 220] on button "Will the Schwarzman Scholars program help me obtain a visa to [GEOGRAPHIC_DATA]?" at bounding box center [658, 244] width 567 height 57
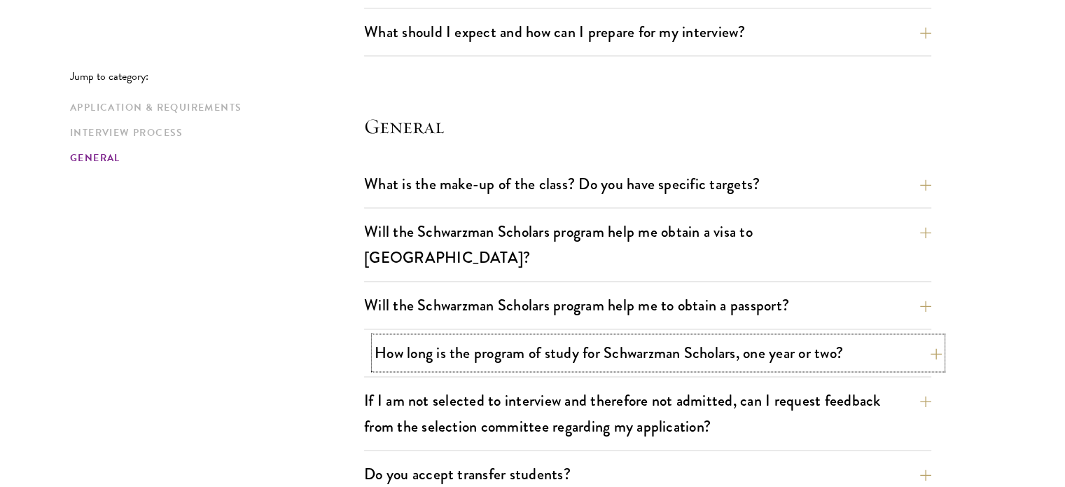
click at [718, 337] on button "How long is the program of study for Schwarzman Scholars, one year or two?" at bounding box center [658, 353] width 567 height 32
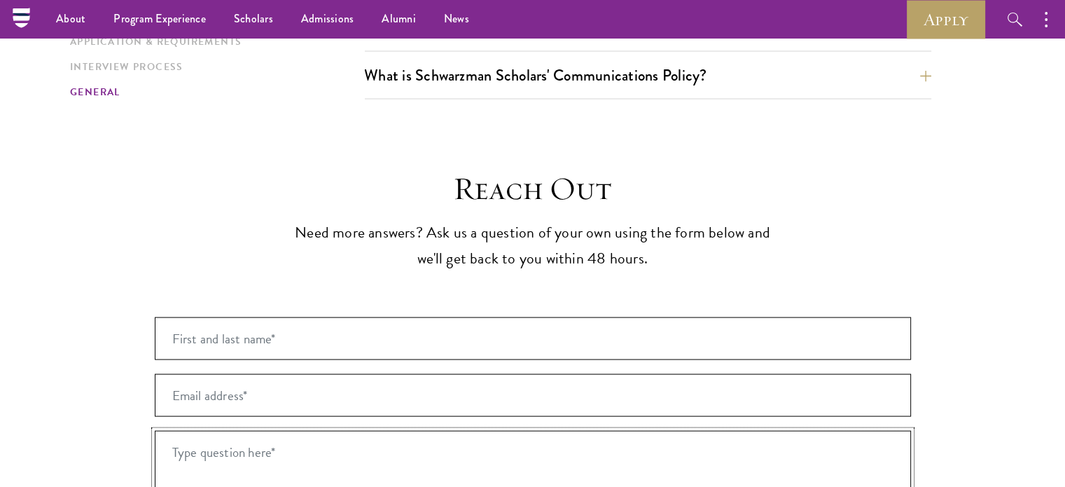
scroll to position [2661, 0]
